Goal: Information Seeking & Learning: Learn about a topic

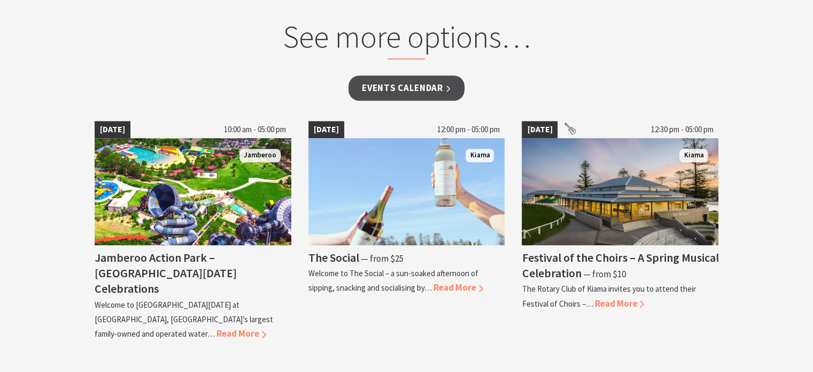
scroll to position [911, 0]
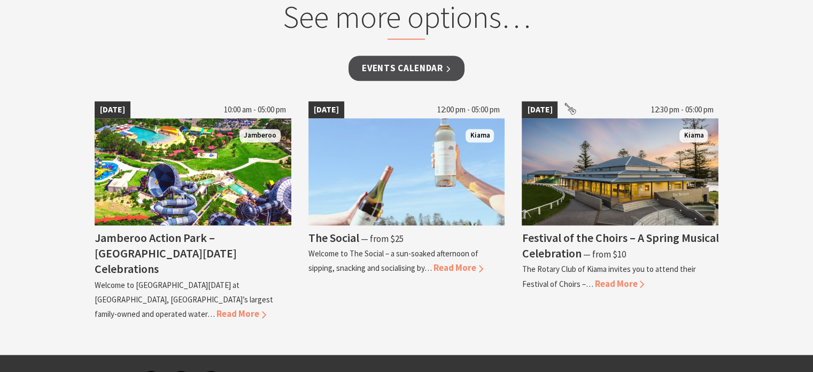
drag, startPoint x: 819, startPoint y: 47, endPoint x: 802, endPoint y: 243, distance: 197.0
click at [456, 265] on span "Read More" at bounding box center [459, 267] width 50 height 12
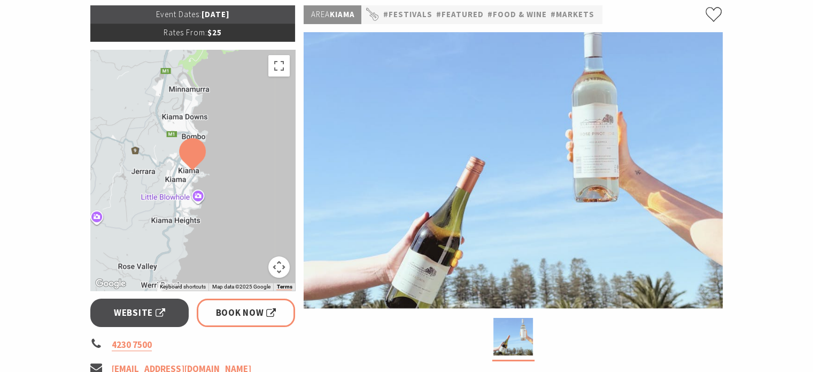
scroll to position [174, 0]
